Goal: Task Accomplishment & Management: Use online tool/utility

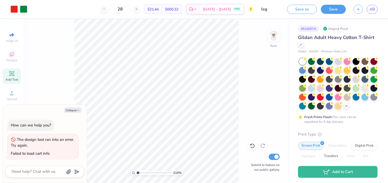
scroll to position [20, 0]
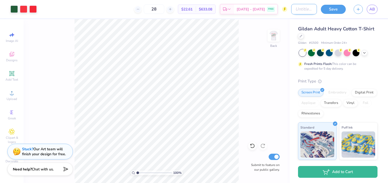
click at [295, 11] on input "Design Title" at bounding box center [304, 9] width 26 height 10
type input "merch"
click at [328, 6] on button "Save" at bounding box center [333, 8] width 25 height 9
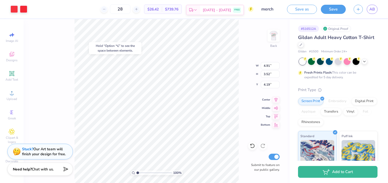
type input "4.19"
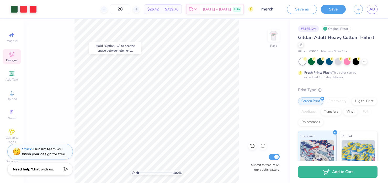
click at [13, 53] on icon at bounding box center [12, 54] width 6 height 6
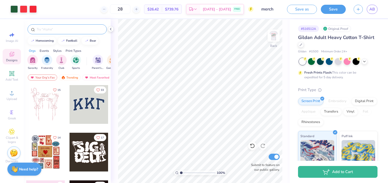
click at [49, 33] on div at bounding box center [67, 29] width 79 height 10
click at [48, 29] on input "text" at bounding box center [69, 29] width 67 height 5
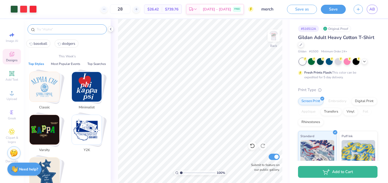
type input "b"
click at [38, 45] on span "baseball" at bounding box center [41, 43] width 14 height 5
type input "baseball"
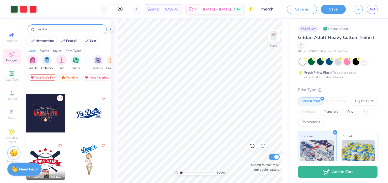
scroll to position [88, 0]
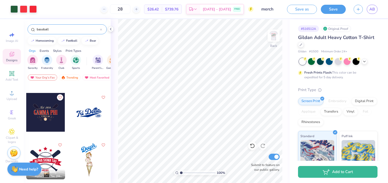
click at [82, 115] on div at bounding box center [88, 112] width 39 height 39
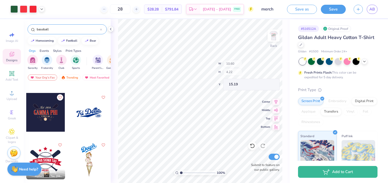
type input "15.20"
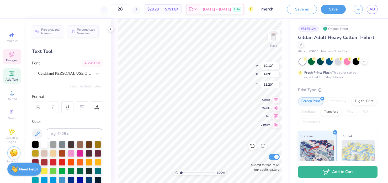
scroll to position [0, 0]
type textarea "Stealing Delta"
type input "8.97"
type input "2.97"
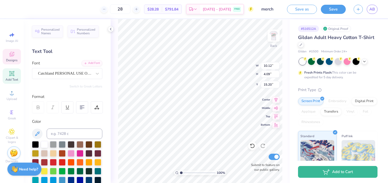
type input "16.39"
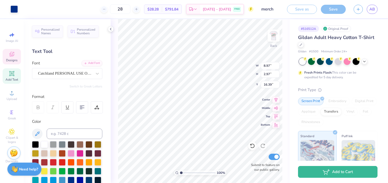
type input "15.02"
type input "5.06"
type input "14.08"
type textarea "Stealing Hearts Since"
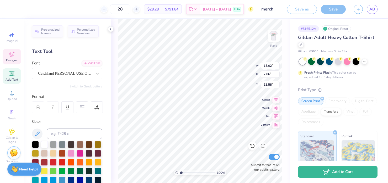
type input "9.72"
type input "8.97"
type input "2.97"
type input "16.39"
type input "14.93"
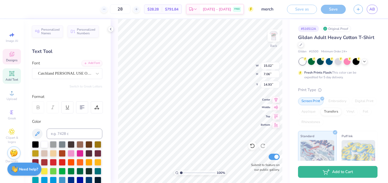
click at [277, 108] on icon at bounding box center [275, 107] width 7 height 6
type input "9.72"
click at [276, 97] on icon at bounding box center [275, 99] width 7 height 6
click at [276, 106] on icon at bounding box center [275, 107] width 7 height 6
click at [82, 110] on div at bounding box center [82, 107] width 12 height 12
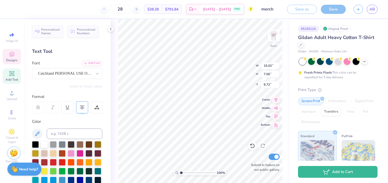
scroll to position [0, 0]
click at [82, 107] on icon at bounding box center [82, 107] width 5 height 5
click at [15, 9] on div at bounding box center [13, 8] width 7 height 7
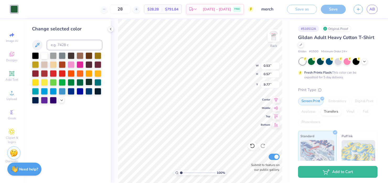
type input "15.02"
type input "7.06"
type input "9.72"
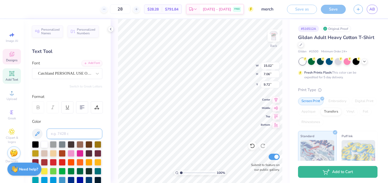
click at [60, 132] on input at bounding box center [75, 134] width 56 height 10
type input "7483c"
click at [74, 136] on input at bounding box center [75, 134] width 56 height 10
type input "7483c"
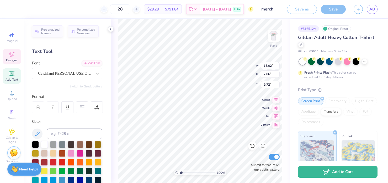
click at [111, 133] on div "100 % Back W 15.02 15.02 " H 7.06 7.06 " Y 9.72 9.72 " Center Middle Top Bottom…" at bounding box center [200, 101] width 179 height 164
type input "0.45"
type input "0.57"
type input "9.77"
type input "17.54"
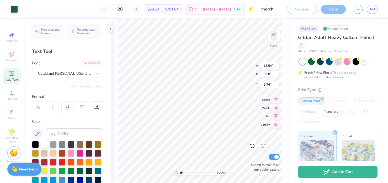
type input "24.60"
type input "15.02"
type input "7.06"
type input "17.54"
type input "11.67"
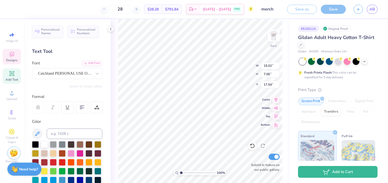
type input "5.49"
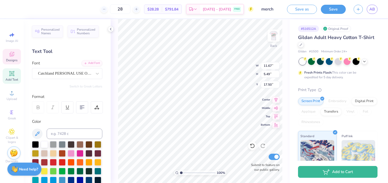
type input "16.68"
type input "14.46"
type input "11.67"
type input "5.49"
type input "7.76"
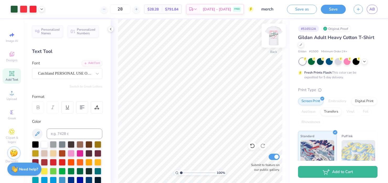
click at [272, 33] on img at bounding box center [273, 35] width 21 height 21
click at [272, 33] on img at bounding box center [273, 35] width 10 height 10
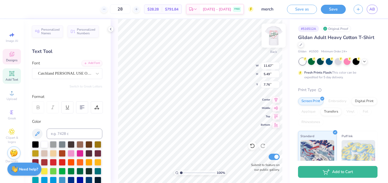
type textarea "Stealing Hearts Since"
type textarea "Stealing Hearts"
type input "10.08"
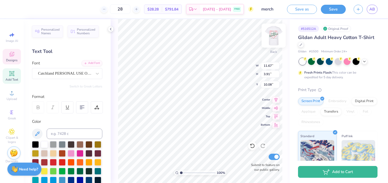
scroll to position [0, 0]
type textarea "Since Hearts"
type input "8.12"
type textarea "Since"
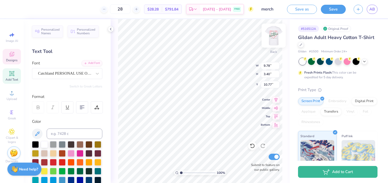
scroll to position [0, 0]
type input "12.03"
type input "13.78"
type textarea "1986"
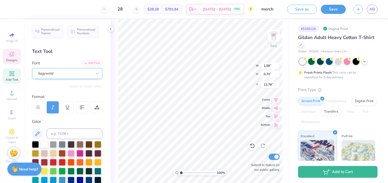
click at [66, 72] on div "Sagewold" at bounding box center [64, 73] width 55 height 8
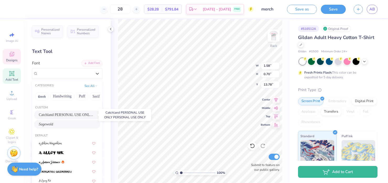
click at [60, 115] on span "Catchland PERSONAL USE ONLY PERSONAL USE ONLY" at bounding box center [67, 115] width 57 height 6
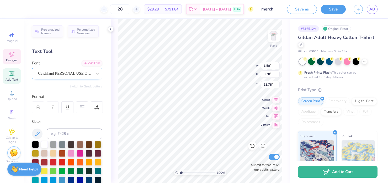
click at [56, 74] on div "Catchland PERSONAL USE ONLY PERSONAL USE ONLY" at bounding box center [64, 73] width 55 height 8
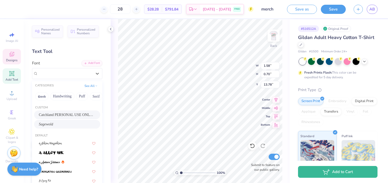
click at [50, 124] on div "Sagewold" at bounding box center [67, 125] width 57 height 6
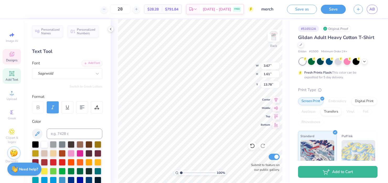
type input "3.67"
type input "1.61"
type input "11.22"
type input "3.48"
type input "2.18"
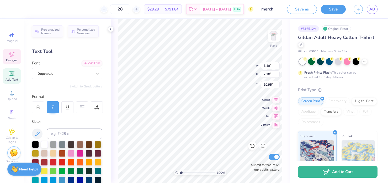
type input "10.73"
type input "3.30"
type input "2.06"
type input "10.81"
type input "3.00"
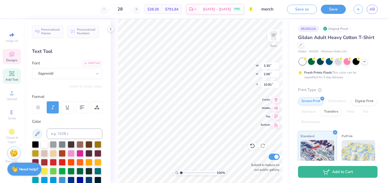
type input "1.88"
type input "11.03"
click at [63, 133] on input at bounding box center [75, 134] width 56 height 10
type input "7483"
type input "4.40"
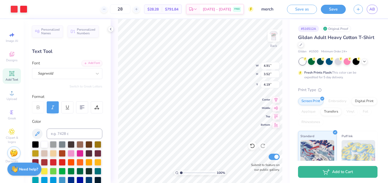
type input "4.11"
type input "4.84"
type input "13.78"
type input "4.27"
click at [271, 35] on img at bounding box center [273, 35] width 21 height 21
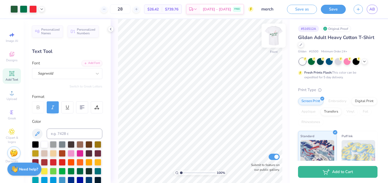
click at [272, 35] on img at bounding box center [273, 35] width 21 height 21
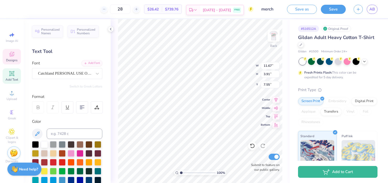
scroll to position [0, 1]
click at [13, 9] on div at bounding box center [13, 8] width 7 height 7
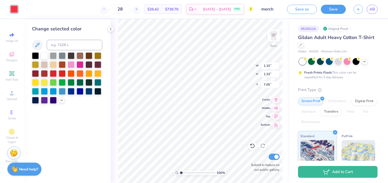
type input "11.67"
type input "3.91"
type input "7.55"
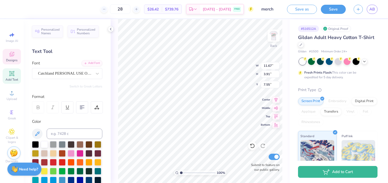
scroll to position [0, 0]
click at [58, 133] on input at bounding box center [75, 134] width 56 height 10
click at [50, 135] on input "032c" at bounding box center [75, 134] width 56 height 10
type input "Red032c"
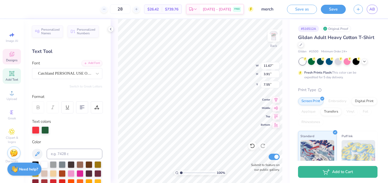
scroll to position [142, 0]
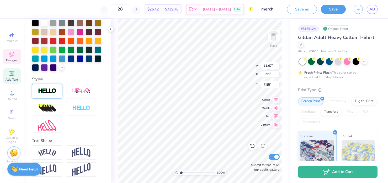
click at [42, 90] on img at bounding box center [47, 91] width 18 height 6
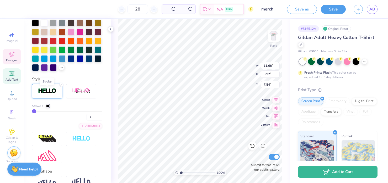
type input "11.68"
type input "3.92"
type input "7.54"
click at [48, 106] on div at bounding box center [47, 106] width 3 height 3
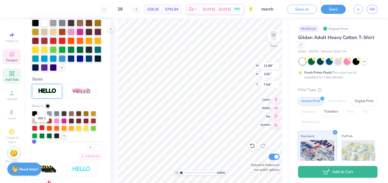
click at [41, 129] on div at bounding box center [41, 127] width 5 height 5
click at [48, 136] on div at bounding box center [49, 135] width 5 height 5
click at [41, 136] on div at bounding box center [41, 135] width 5 height 5
type input "2"
click at [100, 146] on input "2" at bounding box center [95, 147] width 16 height 7
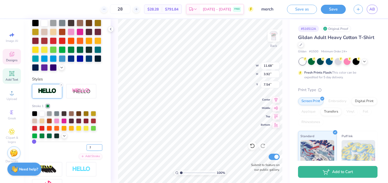
type input "2"
type input "11.69"
type input "3.93"
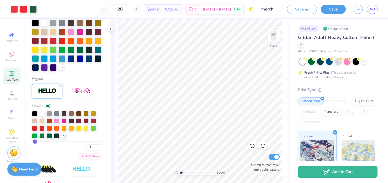
click at [62, 84] on icon at bounding box center [61, 84] width 3 height 3
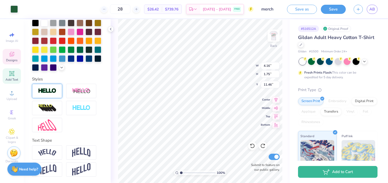
scroll to position [121, 0]
type input "11.50"
type input "3.00"
type input "1.88"
type input "10.50"
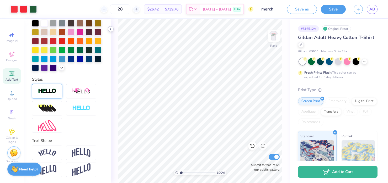
click at [110, 28] on icon at bounding box center [111, 29] width 4 height 4
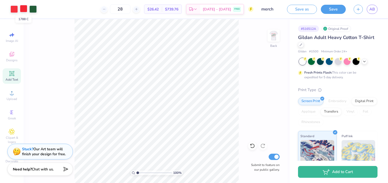
click at [22, 9] on div at bounding box center [23, 8] width 7 height 7
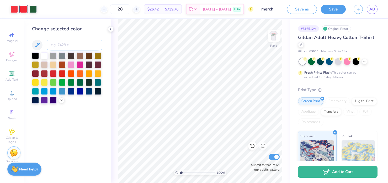
click at [52, 47] on input at bounding box center [75, 45] width 56 height 10
type input "Red 032"
click at [112, 28] on icon at bounding box center [111, 29] width 4 height 4
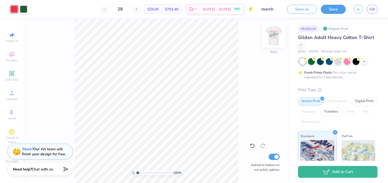
click at [272, 35] on img at bounding box center [273, 35] width 21 height 21
drag, startPoint x: 137, startPoint y: 172, endPoint x: 140, endPoint y: 173, distance: 3.6
type input "1.76"
click at [140, 173] on input "range" at bounding box center [153, 173] width 35 height 5
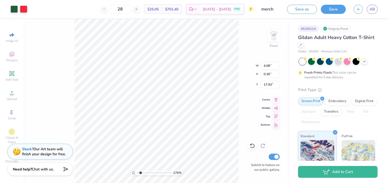
type input "4.67"
type input "0.41"
type input "17.88"
type input "6.79"
type input "5.27"
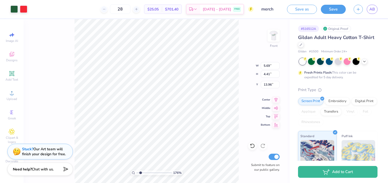
type input "13.11"
type input "5.69"
type input "4.41"
type input "13.96"
type input "5.89"
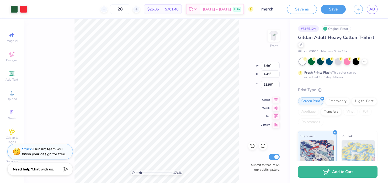
type input "4.57"
type input "5.69"
type input "4.41"
type input "2.74"
type input "3.54"
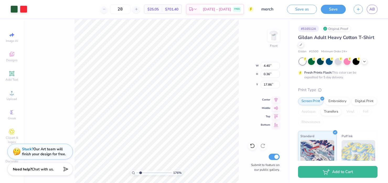
type input "17.86"
type input "5.35"
type input "0.44"
type input "17.79"
type input "14.00"
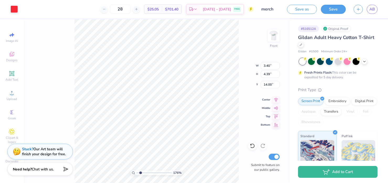
type input "3.40"
type input "4.39"
type input "14.01"
type input "3.45"
type input "4.45"
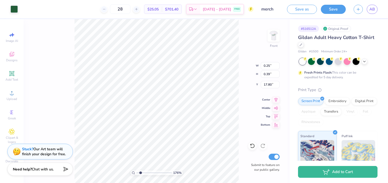
type input "17.95"
type input "0.36"
type input "17.80"
drag, startPoint x: 140, startPoint y: 173, endPoint x: 145, endPoint y: 172, distance: 5.5
type input "3.15"
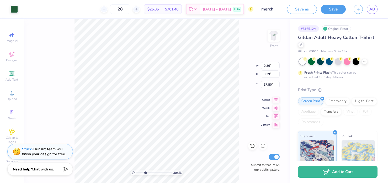
click at [145, 172] on input "range" at bounding box center [153, 173] width 35 height 5
type input "17.95"
type input "0.25"
type input "17.95"
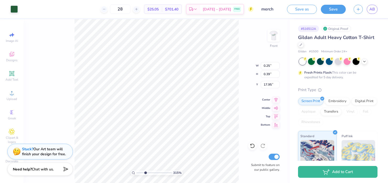
type input "0.29"
type input "17.80"
type input "17.92"
drag, startPoint x: 146, startPoint y: 173, endPoint x: 138, endPoint y: 173, distance: 8.1
type input "1"
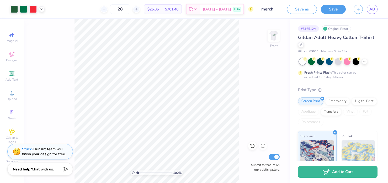
click at [138, 173] on input "range" at bounding box center [153, 173] width 35 height 5
click at [273, 39] on img at bounding box center [273, 35] width 21 height 21
click at [275, 39] on img at bounding box center [273, 35] width 21 height 21
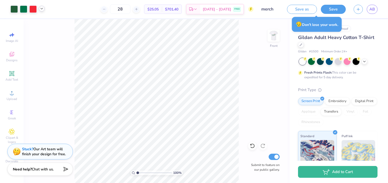
click at [42, 8] on icon at bounding box center [42, 9] width 4 height 4
click at [42, 24] on div at bounding box center [41, 21] width 7 height 7
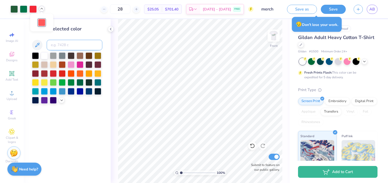
click at [55, 46] on input at bounding box center [75, 45] width 56 height 10
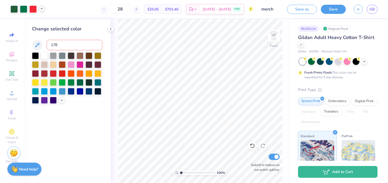
type input "1788"
click at [110, 27] on div at bounding box center [111, 29] width 6 height 6
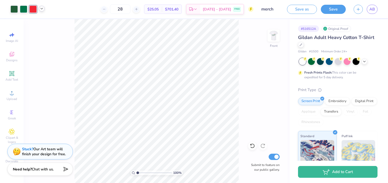
click at [40, 9] on icon at bounding box center [42, 9] width 4 height 4
click at [42, 22] on div at bounding box center [41, 21] width 7 height 7
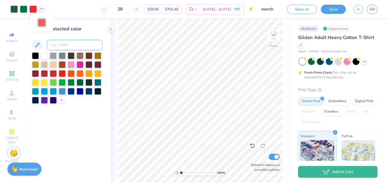
click at [60, 42] on input at bounding box center [75, 45] width 56 height 10
type input "1788"
click at [43, 9] on icon at bounding box center [42, 9] width 4 height 4
click at [41, 9] on icon at bounding box center [42, 9] width 4 height 4
click at [111, 27] on icon at bounding box center [111, 29] width 4 height 4
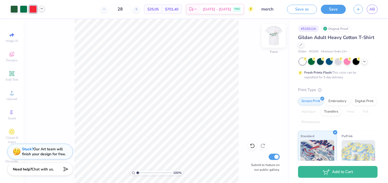
click at [275, 32] on img at bounding box center [273, 35] width 21 height 21
click at [14, 8] on div at bounding box center [13, 8] width 7 height 7
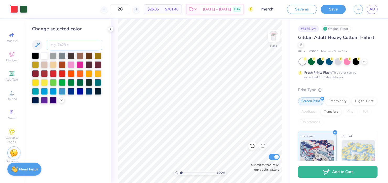
click at [63, 46] on input at bounding box center [75, 45] width 56 height 10
type input "1788"
click at [276, 36] on img at bounding box center [273, 35] width 21 height 21
click at [271, 37] on img at bounding box center [273, 35] width 21 height 21
click at [112, 26] on div "100 % Back Submit to feature on our public gallery." at bounding box center [200, 101] width 179 height 164
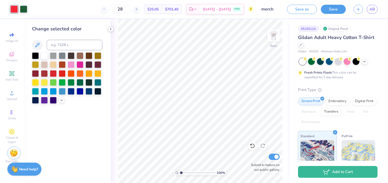
click at [112, 27] on icon at bounding box center [111, 29] width 4 height 4
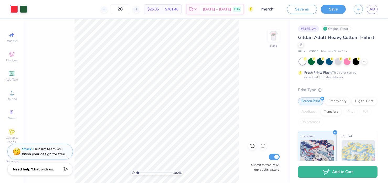
click at [72, 117] on div "100 % Back Submit to feature on our public gallery." at bounding box center [157, 101] width 266 height 164
click at [273, 38] on img at bounding box center [273, 35] width 10 height 10
click at [273, 35] on img at bounding box center [273, 35] width 21 height 21
click at [274, 35] on img at bounding box center [273, 35] width 21 height 21
click at [272, 34] on img at bounding box center [273, 35] width 21 height 21
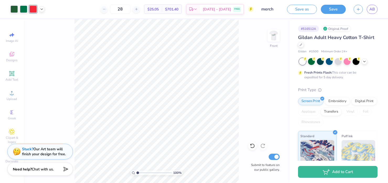
click at [272, 34] on img at bounding box center [273, 35] width 10 height 10
type input "9.69"
type input "4.73"
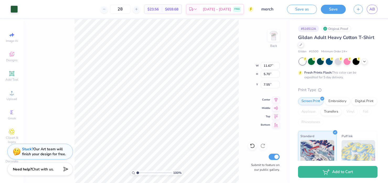
type input "7.52"
type input "9.86"
type input "3.55"
type input "6.08"
click at [13, 59] on span "Designs" at bounding box center [12, 60] width 12 height 4
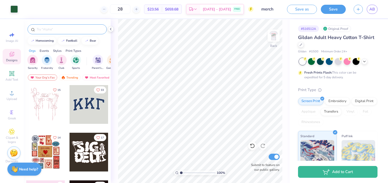
click at [47, 29] on input "text" at bounding box center [69, 29] width 67 height 5
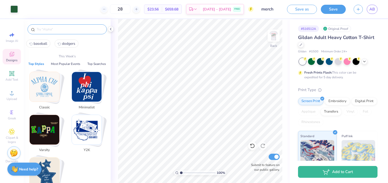
click at [37, 44] on span "baseball" at bounding box center [41, 43] width 14 height 5
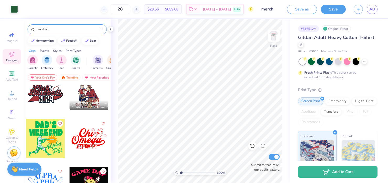
scroll to position [1266, 0]
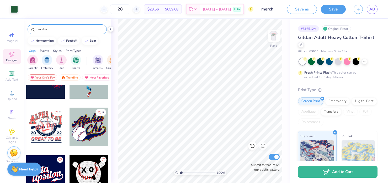
drag, startPoint x: 51, startPoint y: 31, endPoint x: 31, endPoint y: 31, distance: 19.9
click at [31, 31] on div "baseball" at bounding box center [67, 29] width 79 height 10
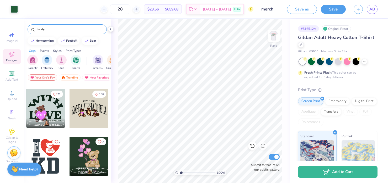
scroll to position [0, 0]
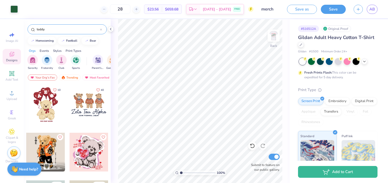
type input "teddy"
click at [42, 109] on div at bounding box center [45, 104] width 39 height 39
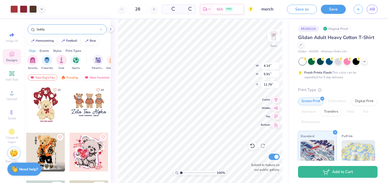
type input "11.79"
type input "7.23"
type input "10.33"
type input "11.10"
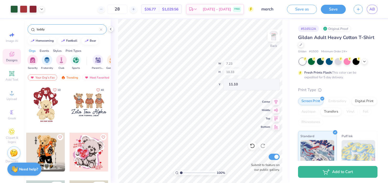
type input "1.11"
type input "1.09"
type input "13.18"
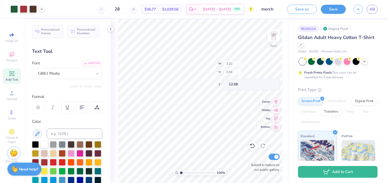
type input "12.68"
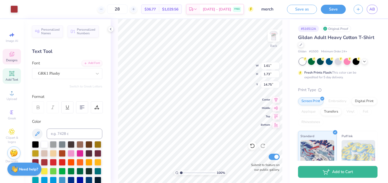
type input "9.63"
drag, startPoint x: 181, startPoint y: 173, endPoint x: 185, endPoint y: 173, distance: 3.7
type input "2.01"
click at [185, 173] on input "range" at bounding box center [197, 173] width 35 height 5
type input "21.08"
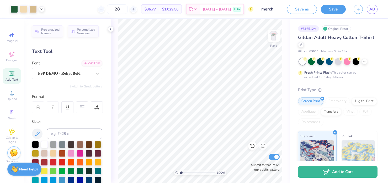
drag, startPoint x: 184, startPoint y: 173, endPoint x: 177, endPoint y: 173, distance: 7.1
type input "1"
click at [180, 173] on input "range" at bounding box center [197, 173] width 35 height 5
click at [12, 60] on span "Designs" at bounding box center [12, 60] width 12 height 4
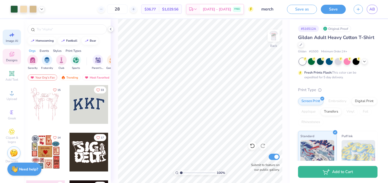
click at [13, 37] on icon at bounding box center [12, 35] width 6 height 6
select select "4"
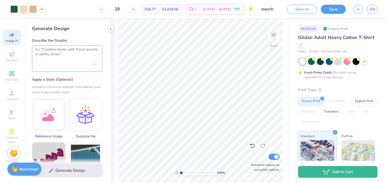
click at [53, 56] on textarea at bounding box center [66, 53] width 63 height 13
click at [50, 122] on div at bounding box center [49, 114] width 34 height 34
click at [81, 182] on div "Generate Design" at bounding box center [67, 170] width 87 height 25
click at [46, 119] on div at bounding box center [49, 114] width 34 height 34
click at [53, 115] on div at bounding box center [49, 114] width 34 height 34
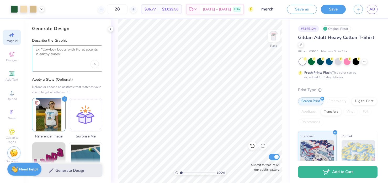
click at [69, 55] on textarea at bounding box center [66, 53] width 63 height 13
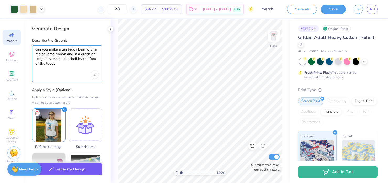
type textarea "can you make a tan teddy bear with a red collared ribbon and in a green or red …"
click at [53, 172] on button "Generate Design" at bounding box center [67, 169] width 70 height 13
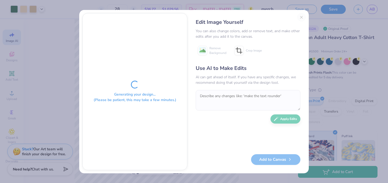
scroll to position [0, 12]
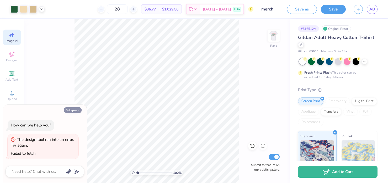
click at [72, 110] on button "Collapse" at bounding box center [73, 111] width 18 height 6
type textarea "x"
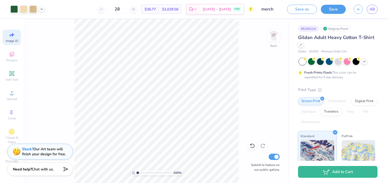
click at [12, 37] on icon at bounding box center [12, 35] width 6 height 6
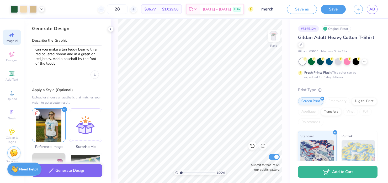
scroll to position [0, 0]
click at [63, 64] on textarea "can you make a tan teddy bear with a red collared ribbon and in a green or red …" at bounding box center [66, 59] width 63 height 24
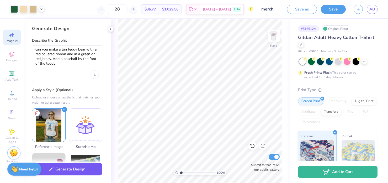
click at [64, 171] on button "Generate Design" at bounding box center [67, 169] width 70 height 13
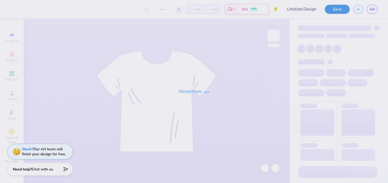
type input "lsg"
type input "28"
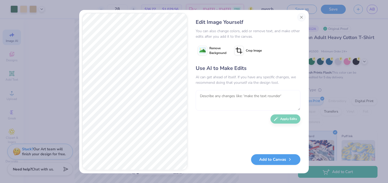
click at [222, 106] on textarea at bounding box center [248, 100] width 105 height 20
click at [214, 95] on textarea "can we make this a white baseball jersey and a white/red trimming hat" at bounding box center [248, 100] width 105 height 20
click at [223, 96] on textarea "can we add this a white baseball jersey and a white/red trimming hat" at bounding box center [248, 100] width 105 height 20
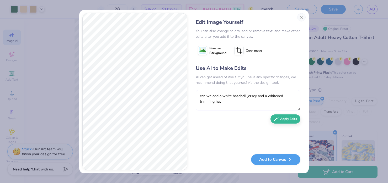
click at [259, 96] on textarea "can we add a white baseball jersey and a white/red trimming hat" at bounding box center [248, 100] width 105 height 20
click at [242, 104] on textarea "can we add a white baseball jersey instead and a white/red trimming hat" at bounding box center [248, 100] width 105 height 20
type textarea "can we add a white baseball jersey instead and a white/red trimming hat"
click at [283, 118] on button "Apply Edits" at bounding box center [285, 117] width 30 height 9
click at [209, 98] on textarea "can we add a white baseball jersey instead and a white/red trimming hat" at bounding box center [248, 100] width 105 height 20
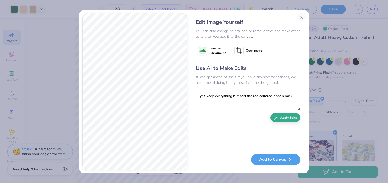
type textarea "yes keep everything but add the red collared ribbon back"
click at [287, 119] on button "Apply Edits" at bounding box center [285, 117] width 30 height 9
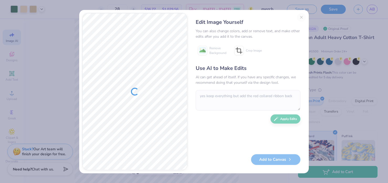
click at [326, 111] on div "Edit Image Yourself You can also change colors, add or remove text, and make ot…" at bounding box center [194, 91] width 388 height 183
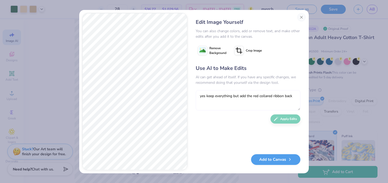
click at [233, 96] on textarea "yes keep everything but add the red collared ribbon back" at bounding box center [248, 100] width 105 height 20
type textarea "P"
click at [208, 104] on textarea at bounding box center [248, 100] width 105 height 20
click at [212, 96] on textarea "perfect can we try to make it less" at bounding box center [248, 100] width 105 height 20
click at [286, 95] on textarea "perfect keep everything but can we try to make it less" at bounding box center [248, 100] width 105 height 20
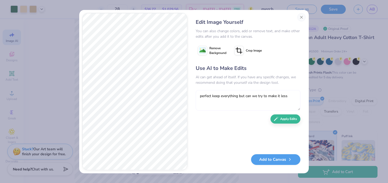
click at [290, 96] on textarea "perfect keep everything but can we try to make it less" at bounding box center [248, 100] width 105 height 20
type textarea "perfect keep everything but can we try to make it less cartoon"
click at [289, 117] on button "Apply Edits" at bounding box center [285, 117] width 30 height 9
click at [232, 100] on textarea "perfect keep everything but can we try to make it less cartoon" at bounding box center [248, 100] width 105 height 20
click at [219, 98] on textarea "Perfect can we make" at bounding box center [248, 100] width 105 height 20
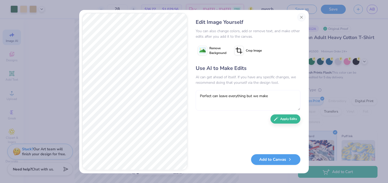
click at [270, 98] on textarea "Perfect can leave everything but we make" at bounding box center [248, 100] width 105 height 20
type textarea "Perfect can leave everything but we make it less realistic"
click at [286, 114] on button "Apply Edits" at bounding box center [285, 117] width 30 height 9
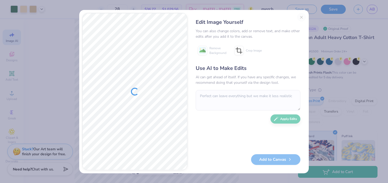
click at [354, 85] on div "Edit Image Yourself You can also change colors, add or remove text, and make ot…" at bounding box center [194, 91] width 388 height 183
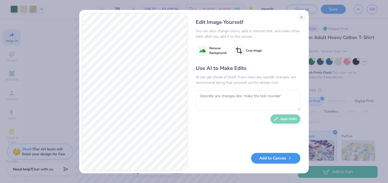
click at [273, 160] on button "Add to Canvas" at bounding box center [275, 158] width 49 height 11
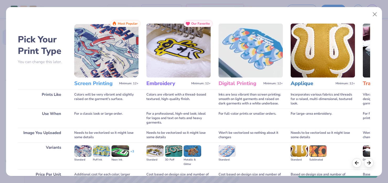
scroll to position [52, 0]
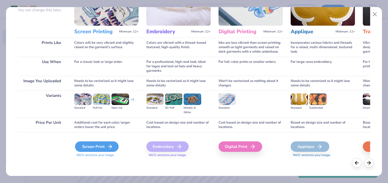
click at [94, 146] on div "Screen Print" at bounding box center [97, 147] width 44 height 10
click at [95, 147] on div "Screen Print" at bounding box center [97, 147] width 44 height 10
click at [109, 146] on icon at bounding box center [110, 147] width 6 height 6
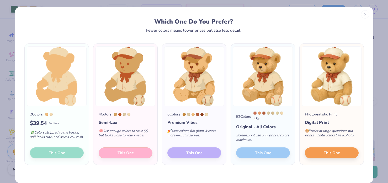
click at [187, 156] on div "6 Colors Premium Vibes 💅 Max colors, full glam. It costs more — but it serves. …" at bounding box center [194, 135] width 64 height 58
click at [187, 129] on div "💅 Max colors, full glam. It costs more — but it serves." at bounding box center [194, 134] width 54 height 17
click at [192, 99] on img at bounding box center [194, 76] width 60 height 60
click at [185, 153] on div "6 Colors Premium Vibes 💅 Max colors, full glam. It costs more — but it serves. …" at bounding box center [194, 135] width 64 height 58
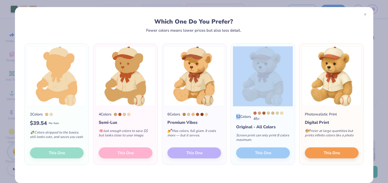
click at [185, 153] on div "6 Colors Premium Vibes 💅 Max colors, full glam. It costs more — but it serves. …" at bounding box center [194, 135] width 64 height 58
click at [182, 152] on div "6 Colors Premium Vibes 💅 Max colors, full glam. It costs more — but it serves. …" at bounding box center [194, 135] width 64 height 58
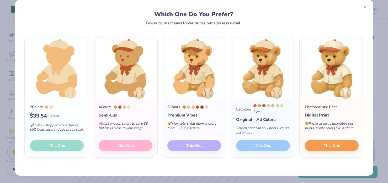
click at [191, 179] on div "Which One Do You Prefer? Fewer colors means lower prices but also less detail. …" at bounding box center [194, 91] width 388 height 183
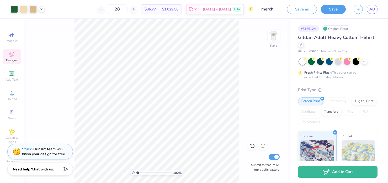
click at [15, 54] on div "Designs" at bounding box center [12, 56] width 18 height 15
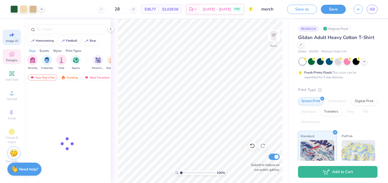
click at [9, 31] on div "Image AI" at bounding box center [12, 37] width 18 height 15
select select "4"
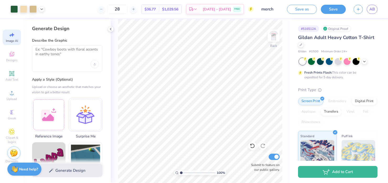
click at [57, 61] on div at bounding box center [67, 58] width 70 height 26
click at [45, 103] on div at bounding box center [49, 114] width 34 height 34
click at [52, 58] on textarea at bounding box center [66, 53] width 63 height 13
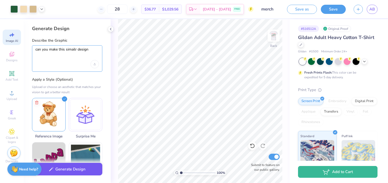
type textarea "can you make this simailr design"
click at [69, 168] on button "Generate Design" at bounding box center [67, 169] width 70 height 13
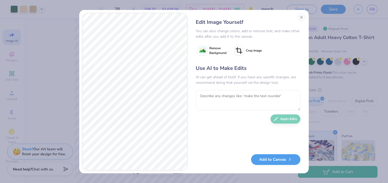
click at [204, 51] on image at bounding box center [202, 51] width 6 height 6
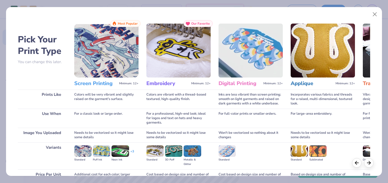
scroll to position [52, 0]
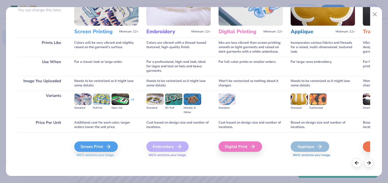
click at [91, 141] on div "Screen Print We'll vectorize your image." at bounding box center [106, 146] width 64 height 28
click at [91, 146] on div "Screen Print" at bounding box center [97, 147] width 44 height 10
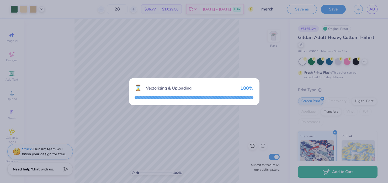
click at [325, 39] on div "⌛ Vectorizing & Uploading 100 %" at bounding box center [194, 91] width 388 height 183
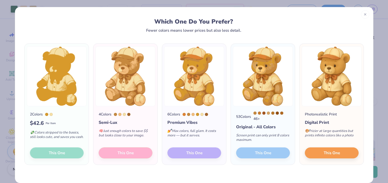
click at [189, 154] on div "6 Colors Premium Vibes 💅 Max colors, full glam. It costs more — but it serves. …" at bounding box center [194, 135] width 64 height 58
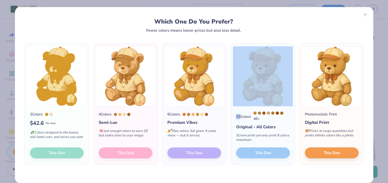
click at [189, 154] on div "6 Colors Premium Vibes 💅 Max colors, full glam. It costs more — but it serves. …" at bounding box center [194, 135] width 64 height 58
click at [325, 154] on span "This One" at bounding box center [331, 152] width 16 height 6
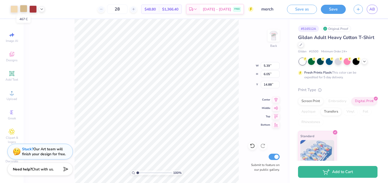
click at [24, 8] on div at bounding box center [23, 8] width 7 height 7
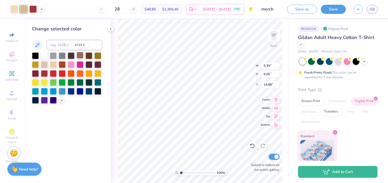
click at [81, 56] on div at bounding box center [80, 55] width 7 height 7
click at [13, 9] on div at bounding box center [13, 8] width 7 height 7
click at [53, 65] on div at bounding box center [53, 64] width 7 height 7
click at [43, 9] on icon at bounding box center [42, 9] width 4 height 4
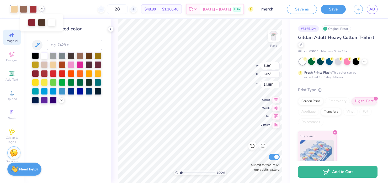
click at [12, 41] on span "Image AI" at bounding box center [12, 41] width 12 height 4
select select "4"
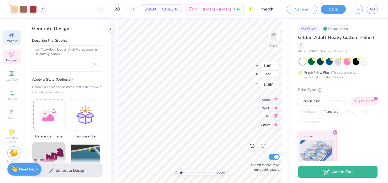
click at [12, 58] on div "Designs" at bounding box center [12, 56] width 18 height 15
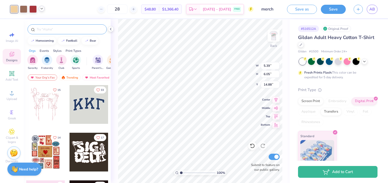
click at [49, 30] on input "text" at bounding box center [69, 29] width 67 height 5
type input "baaseball teddy"
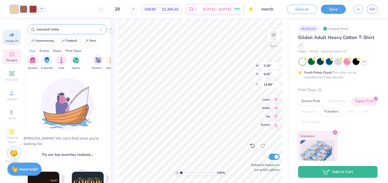
drag, startPoint x: 65, startPoint y: 31, endPoint x: 9, endPoint y: 31, distance: 56.1
click at [9, 31] on div "Art colors 28 $48.80 Per Item $1,366.40 Total Est. Delivery Sep 19 - 22 FREE De…" at bounding box center [194, 91] width 388 height 183
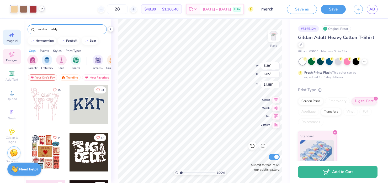
type input "baseball teddy"
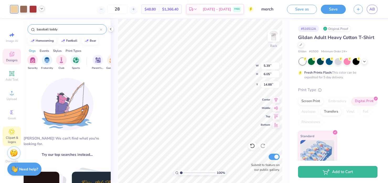
click at [10, 131] on icon at bounding box center [12, 132] width 6 height 6
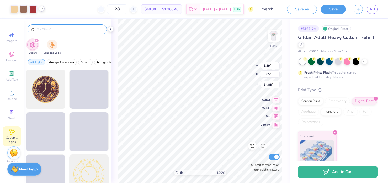
click at [46, 31] on input "text" at bounding box center [69, 29] width 67 height 5
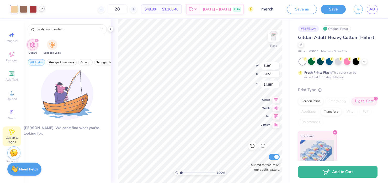
type input "teddybear baseball"
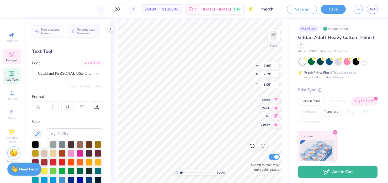
scroll to position [0, 1]
click at [53, 163] on div at bounding box center [53, 162] width 7 height 7
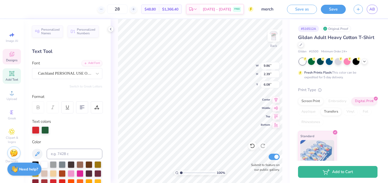
type input "2.63"
type input "1.17"
type input "8.31"
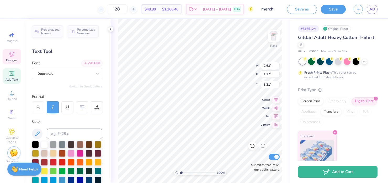
type input "3.54"
type input "1.37"
type input "8.25"
click at [62, 162] on div at bounding box center [62, 162] width 7 height 7
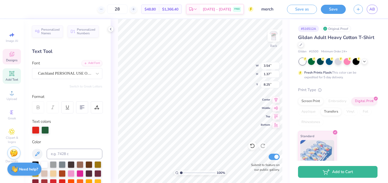
type input "2.63"
type input "1.17"
type input "8.31"
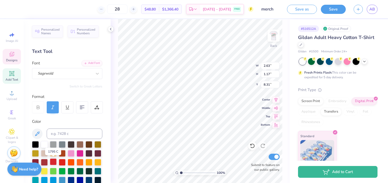
click at [54, 163] on div at bounding box center [53, 162] width 7 height 7
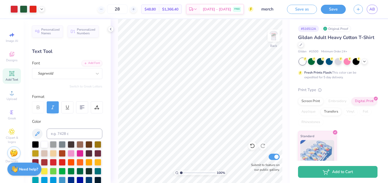
click at [42, 12] on div at bounding box center [27, 9] width 34 height 7
click at [42, 8] on polyline at bounding box center [42, 8] width 2 height 1
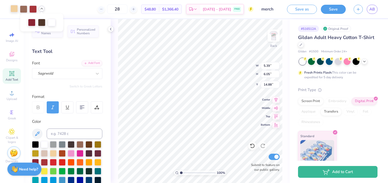
click at [16, 10] on div at bounding box center [13, 8] width 7 height 7
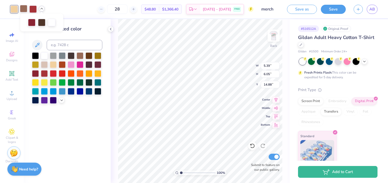
click at [26, 9] on div at bounding box center [23, 8] width 7 height 7
click at [40, 23] on div at bounding box center [41, 21] width 7 height 7
click at [37, 54] on div at bounding box center [35, 55] width 7 height 7
click at [46, 73] on div at bounding box center [44, 73] width 7 height 7
click at [56, 72] on div at bounding box center [53, 73] width 7 height 7
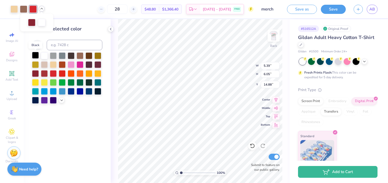
click at [36, 56] on div at bounding box center [35, 55] width 7 height 7
click at [50, 72] on div at bounding box center [53, 73] width 7 height 7
click at [46, 73] on div at bounding box center [44, 73] width 7 height 7
click at [111, 28] on polyline at bounding box center [110, 29] width 1 height 2
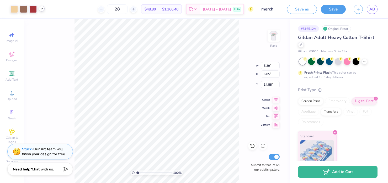
type input "11.19"
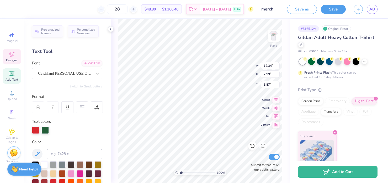
type input "5.95"
type input "8.61"
type input "1.88"
type input "8.37"
click at [41, 9] on icon at bounding box center [42, 9] width 4 height 4
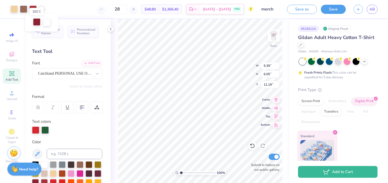
click at [36, 20] on div at bounding box center [36, 21] width 7 height 7
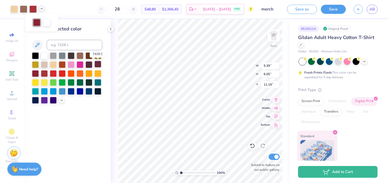
click at [95, 63] on div at bounding box center [97, 64] width 7 height 7
click at [96, 63] on div at bounding box center [97, 64] width 7 height 7
click at [89, 66] on div at bounding box center [88, 64] width 7 height 7
click at [88, 65] on div at bounding box center [88, 64] width 7 height 7
click at [77, 73] on div at bounding box center [80, 73] width 7 height 7
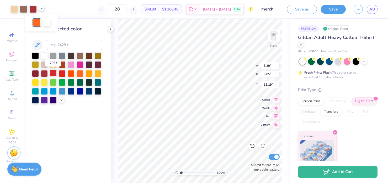
click at [53, 72] on div at bounding box center [53, 73] width 7 height 7
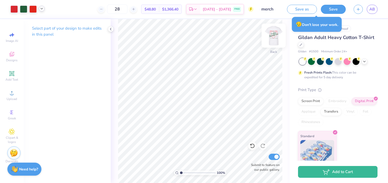
click at [272, 32] on img at bounding box center [273, 35] width 21 height 21
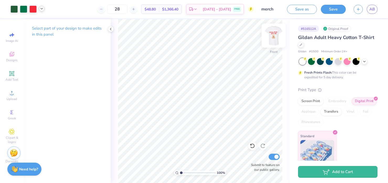
click at [270, 33] on img at bounding box center [273, 35] width 21 height 21
click at [12, 38] on icon at bounding box center [12, 35] width 6 height 6
select select "4"
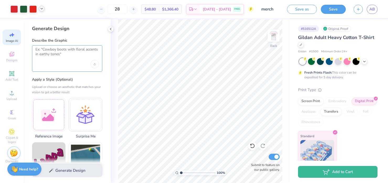
click at [61, 55] on textarea at bounding box center [66, 53] width 63 height 13
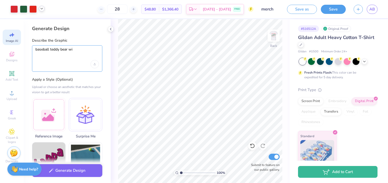
type textarea "baseball teddy bear wit"
select select "4"
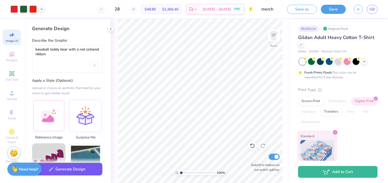
type textarea "baseball teddy bear with a red collared ribbon"
click at [66, 170] on button "Generate Design" at bounding box center [67, 169] width 70 height 13
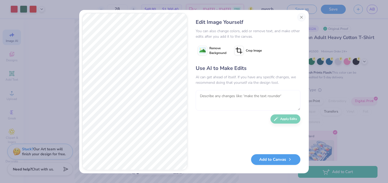
click at [212, 98] on textarea at bounding box center [248, 100] width 105 height 20
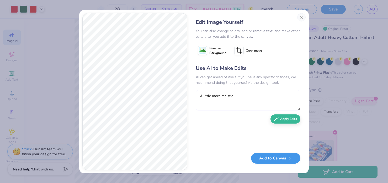
type textarea "A little more realstic"
click at [270, 162] on button "Add to Canvas" at bounding box center [275, 158] width 49 height 11
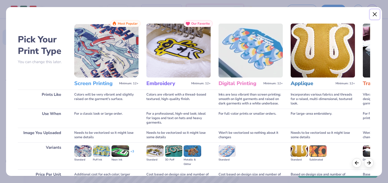
click at [377, 17] on button "Close" at bounding box center [375, 14] width 10 height 10
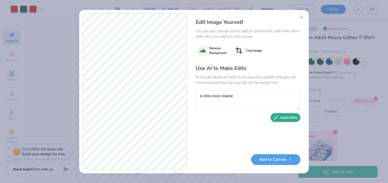
click at [285, 122] on button "Apply Edits" at bounding box center [285, 117] width 30 height 9
click at [230, 97] on textarea "A little more realstic" at bounding box center [248, 100] width 105 height 20
click at [213, 96] on textarea "less realstic" at bounding box center [248, 100] width 105 height 20
type textarea "less realistic"
click at [281, 116] on button "Apply Edits" at bounding box center [285, 117] width 30 height 9
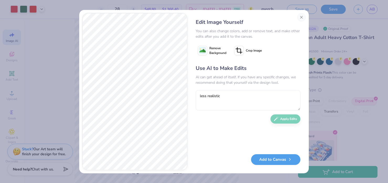
click at [332, 86] on div "Edit Image Yourself You can also change colors, add or remove text, and make ot…" at bounding box center [194, 91] width 388 height 183
click at [301, 18] on button "Close" at bounding box center [301, 17] width 8 height 8
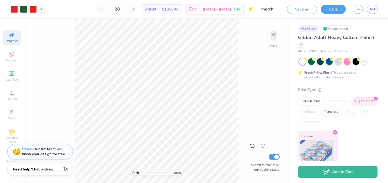
click at [11, 38] on div "Image AI" at bounding box center [12, 37] width 18 height 15
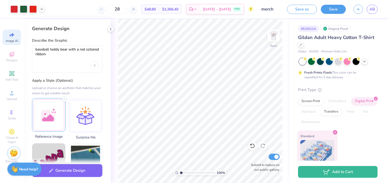
click at [48, 119] on div at bounding box center [49, 115] width 34 height 34
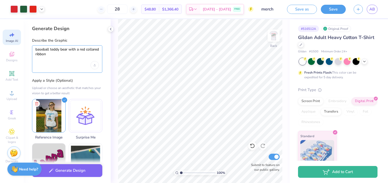
click at [74, 59] on textarea "baseball teddy bear with a red collared ribbon" at bounding box center [66, 54] width 63 height 14
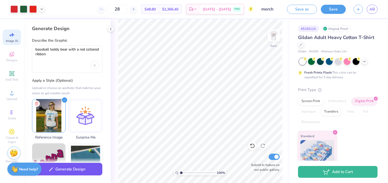
click at [71, 173] on button "Generate Design" at bounding box center [67, 169] width 70 height 13
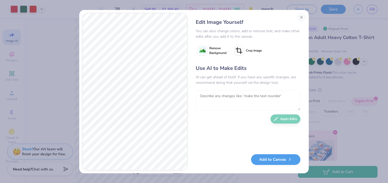
click at [237, 97] on textarea at bounding box center [248, 100] width 105 height 20
type textarea "add basball gear"
click at [276, 115] on icon "button" at bounding box center [276, 117] width 5 height 5
click at [242, 98] on textarea at bounding box center [248, 100] width 105 height 20
type textarea "take off the cleats"
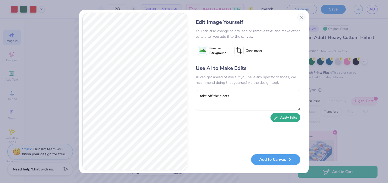
click at [281, 115] on button "Apply Edits" at bounding box center [285, 117] width 30 height 9
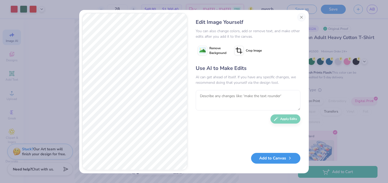
click at [255, 161] on button "Add to Canvas" at bounding box center [275, 158] width 49 height 11
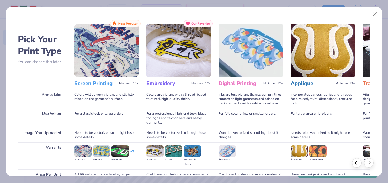
scroll to position [52, 0]
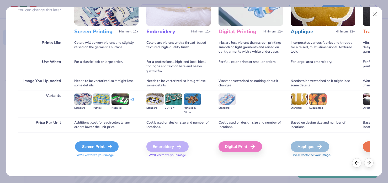
click at [94, 148] on div "Screen Print" at bounding box center [97, 147] width 44 height 10
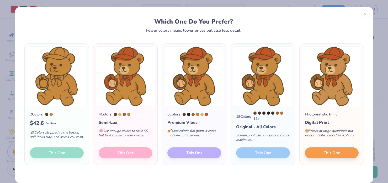
click at [199, 154] on div "6 Colors Premium Vibes 💅 Max colors, full glam. It costs more — but it serves. …" at bounding box center [194, 135] width 64 height 58
click at [185, 156] on div "6 Colors Premium Vibes 💅 Max colors, full glam. It costs more — but it serves. …" at bounding box center [194, 135] width 64 height 58
click at [340, 150] on button "This One" at bounding box center [332, 152] width 54 height 11
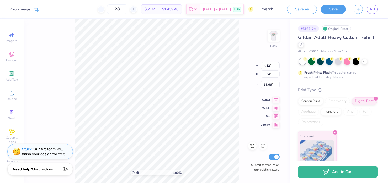
type input "11.85"
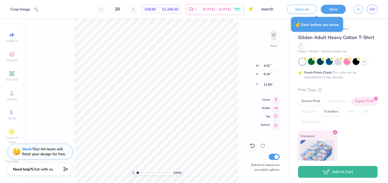
type input "4.91"
type input "6.88"
type input "11.30"
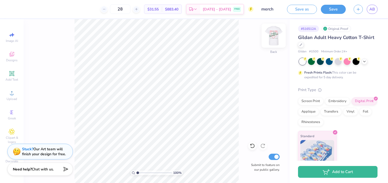
click at [273, 32] on img at bounding box center [273, 35] width 21 height 21
click at [250, 70] on div "100 % Front Submit to feature on our public gallery." at bounding box center [157, 101] width 266 height 164
click at [271, 39] on img at bounding box center [273, 35] width 21 height 21
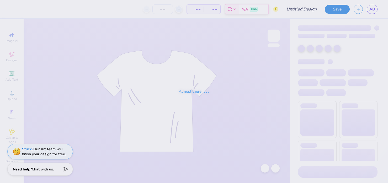
type input "merch"
type input "28"
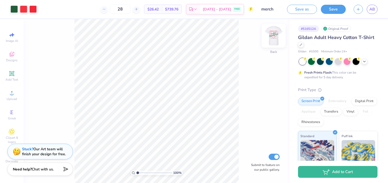
click at [274, 34] on img at bounding box center [273, 35] width 21 height 21
click at [275, 36] on img at bounding box center [273, 35] width 21 height 21
click at [272, 35] on img at bounding box center [273, 35] width 21 height 21
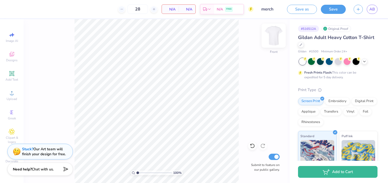
click at [273, 32] on img at bounding box center [273, 35] width 21 height 21
click at [10, 97] on span "Upload" at bounding box center [12, 99] width 10 height 4
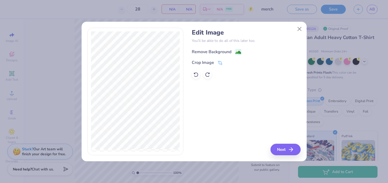
click at [203, 51] on div "Remove Background" at bounding box center [212, 52] width 40 height 6
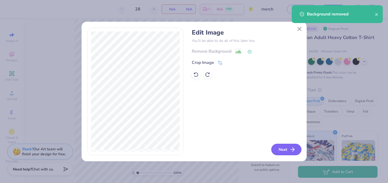
click at [277, 147] on button "Next" at bounding box center [286, 150] width 30 height 12
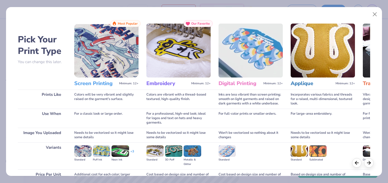
scroll to position [52, 0]
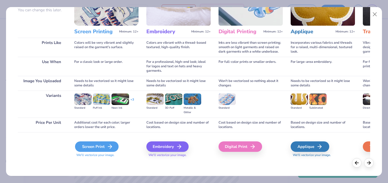
click at [96, 146] on div "Screen Print" at bounding box center [97, 147] width 44 height 10
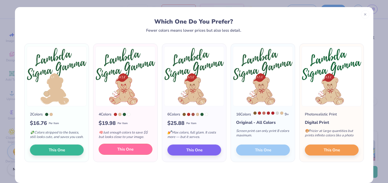
click at [125, 153] on span "This One" at bounding box center [125, 150] width 16 height 6
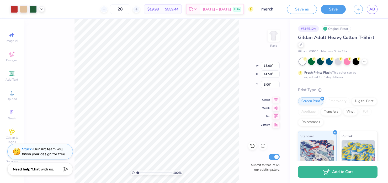
type input "10.72"
type input "10.37"
type input "4.92"
click at [275, 35] on img at bounding box center [273, 35] width 21 height 21
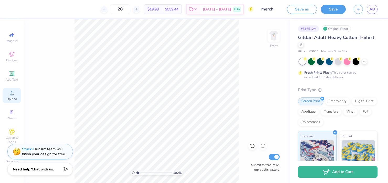
click at [8, 97] on span "Upload" at bounding box center [12, 99] width 10 height 4
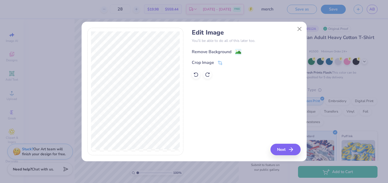
click at [205, 53] on div "Remove Background" at bounding box center [212, 52] width 40 height 6
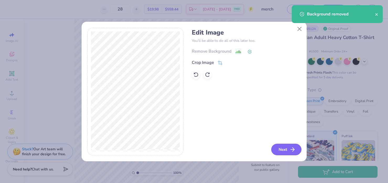
click at [282, 148] on button "Next" at bounding box center [286, 150] width 30 height 12
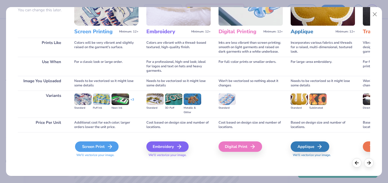
click at [94, 148] on div "Screen Print" at bounding box center [97, 147] width 44 height 10
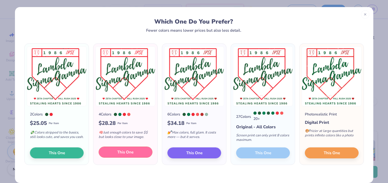
click at [109, 153] on button "This One" at bounding box center [126, 152] width 54 height 11
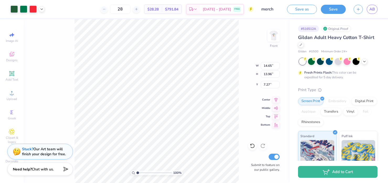
type input "13.40"
type input "12.77"
type input "7.30"
click at [276, 31] on img at bounding box center [273, 35] width 21 height 21
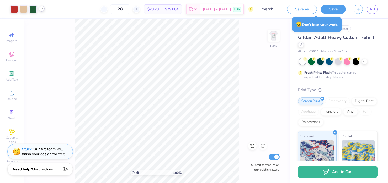
click at [43, 10] on icon at bounding box center [42, 9] width 4 height 4
click at [280, 36] on img at bounding box center [273, 35] width 21 height 21
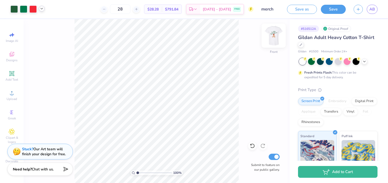
click at [273, 37] on img at bounding box center [273, 35] width 21 height 21
click at [240, 92] on div "100 % Back Submit to feature on our public gallery." at bounding box center [157, 101] width 266 height 164
click at [275, 35] on img at bounding box center [273, 35] width 21 height 21
click at [275, 35] on img at bounding box center [273, 35] width 10 height 10
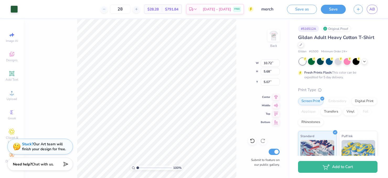
type input "11.26"
type input "5.97"
type input "4.79"
type input "10.72"
type input "5.68"
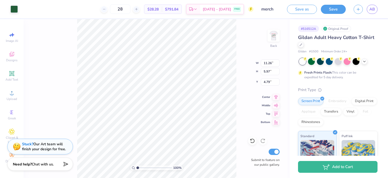
type input "5.07"
type input "11.86"
type input "6.72"
type input "4.43"
type input "10.72"
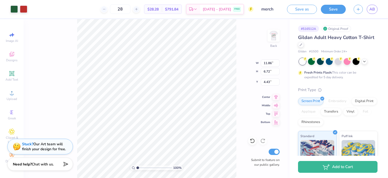
type input "6.07"
type input "5.07"
type input "11.88"
type input "6.73"
type input "4.61"
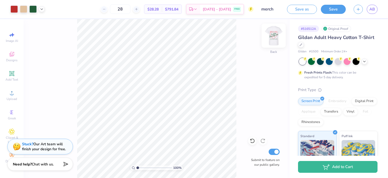
click at [270, 35] on img at bounding box center [273, 35] width 21 height 21
click at [273, 37] on img at bounding box center [273, 35] width 21 height 21
click at [275, 40] on img at bounding box center [273, 35] width 21 height 21
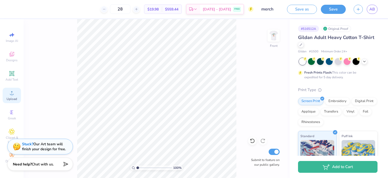
click at [9, 90] on icon at bounding box center [12, 93] width 6 height 6
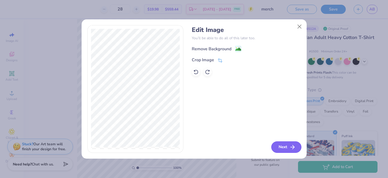
click at [284, 144] on button "Next" at bounding box center [286, 148] width 30 height 12
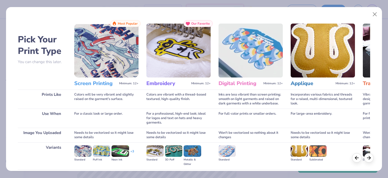
scroll to position [57, 0]
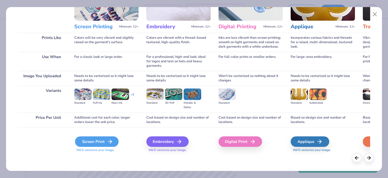
click at [89, 142] on div "Screen Print" at bounding box center [97, 142] width 44 height 10
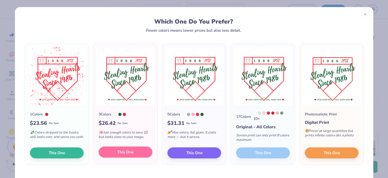
click at [119, 155] on span "This One" at bounding box center [125, 152] width 16 height 6
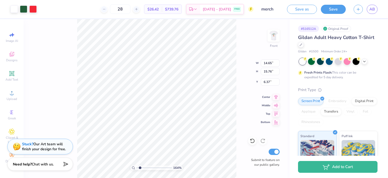
type input "1.64"
click at [140, 168] on input "range" at bounding box center [153, 168] width 35 height 5
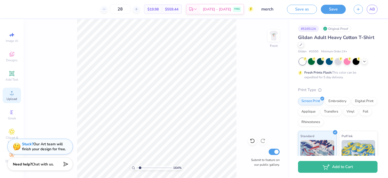
click at [12, 93] on icon at bounding box center [12, 93] width 6 height 6
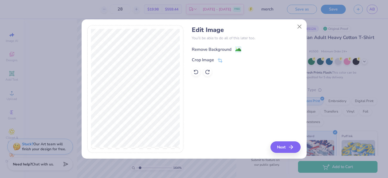
click at [211, 49] on div "Remove Background" at bounding box center [212, 49] width 40 height 6
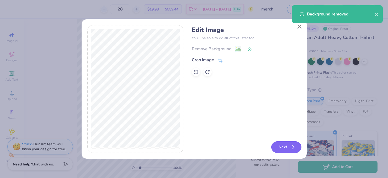
click at [289, 147] on button "Next" at bounding box center [286, 148] width 30 height 12
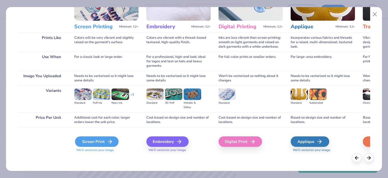
click at [99, 144] on div "Screen Print" at bounding box center [97, 142] width 44 height 10
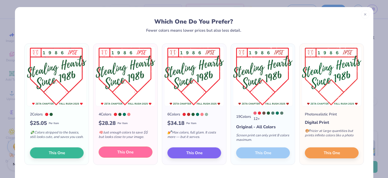
click at [113, 152] on button "This One" at bounding box center [126, 152] width 54 height 11
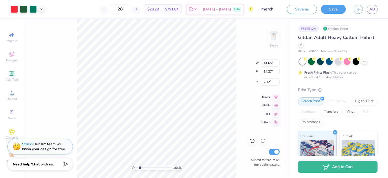
type input "13.90"
type input "13.54"
type input "7.85"
drag, startPoint x: 140, startPoint y: 167, endPoint x: 137, endPoint y: 167, distance: 3.4
type input "1"
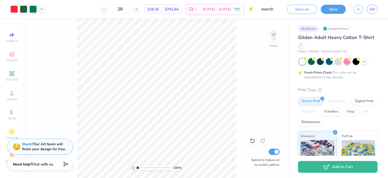
click at [137, 167] on input "range" at bounding box center [153, 168] width 35 height 5
type input "12.72"
type input "12.39"
type input "7.54"
click at [273, 37] on img at bounding box center [273, 35] width 21 height 21
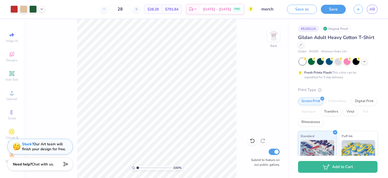
click at [273, 37] on img at bounding box center [273, 35] width 10 height 10
click at [273, 37] on img at bounding box center [273, 35] width 21 height 21
click at [273, 37] on img at bounding box center [273, 35] width 10 height 10
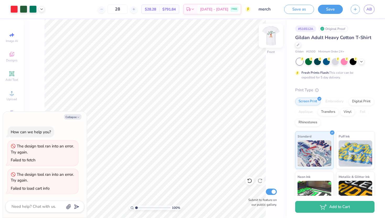
click at [273, 34] on img at bounding box center [271, 35] width 21 height 21
click at [329, 9] on button "Save" at bounding box center [330, 8] width 25 height 9
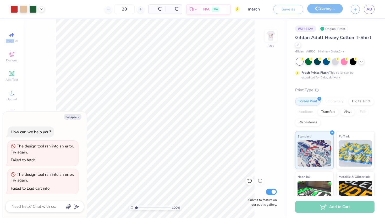
click at [329, 9] on div "Saving..." at bounding box center [326, 9] width 36 height 9
click at [74, 117] on button "Collapse" at bounding box center [73, 117] width 18 height 6
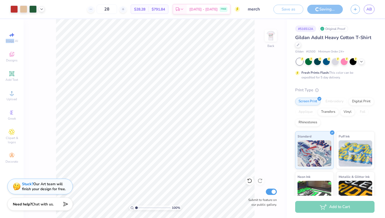
type textarea "x"
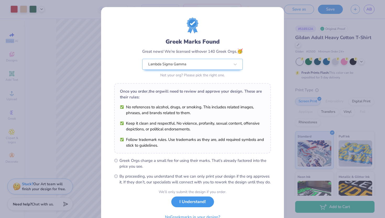
click at [176, 183] on button "I Understand!" at bounding box center [192, 201] width 43 height 11
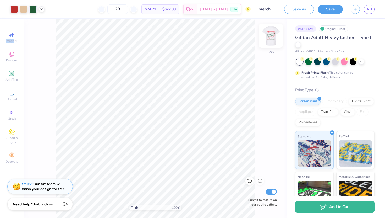
click at [267, 34] on img at bounding box center [271, 35] width 21 height 21
type input "7.53"
drag, startPoint x: 136, startPoint y: 207, endPoint x: 142, endPoint y: 208, distance: 6.0
type input "2.58"
click at [142, 183] on input "range" at bounding box center [152, 207] width 35 height 5
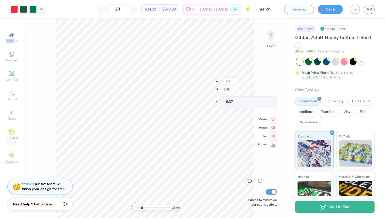
type input "8.37"
drag, startPoint x: 141, startPoint y: 208, endPoint x: 148, endPoint y: 208, distance: 7.6
type input "4.43"
click at [148, 183] on input "range" at bounding box center [152, 207] width 35 height 5
type input "8.34"
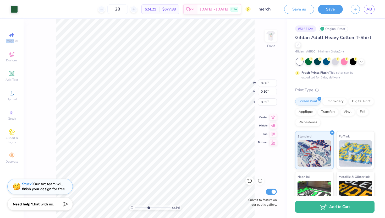
type input "8.39"
type input "8.44"
drag, startPoint x: 148, startPoint y: 208, endPoint x: 137, endPoint y: 207, distance: 10.5
type input "1.24"
click at [137, 183] on input "range" at bounding box center [152, 207] width 35 height 5
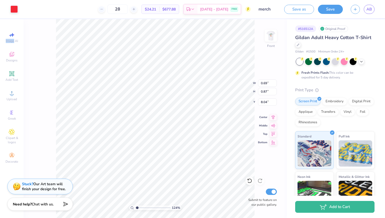
type input "8.04"
type input "0.68"
type input "0.90"
type input "8.04"
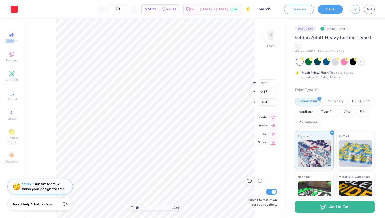
type input "0.68"
type input "0.96"
type input "8.04"
click at [259, 97] on div "124 % Front W 0.75 0.75 " H 0.97 0.97 " Y 8.04 8.04 " Center Middle Top Bottom …" at bounding box center [156, 118] width 264 height 199
drag, startPoint x: 137, startPoint y: 207, endPoint x: 142, endPoint y: 207, distance: 5.5
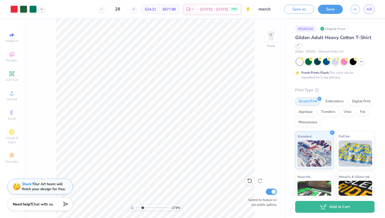
type input "2.71"
click at [142, 183] on input "range" at bounding box center [152, 207] width 35 height 5
type input "7.54"
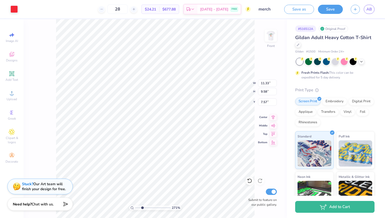
type input "7.54"
type input "0.68"
type input "0.90"
type input "0.75"
type input "0.97"
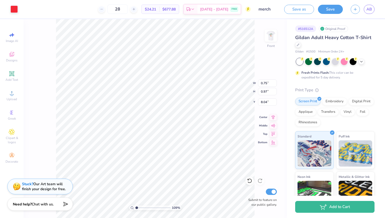
drag, startPoint x: 143, startPoint y: 207, endPoint x: 137, endPoint y: 206, distance: 6.3
click at [137, 183] on input "range" at bounding box center [152, 207] width 35 height 5
drag, startPoint x: 136, startPoint y: 208, endPoint x: 131, endPoint y: 208, distance: 5.0
type input "1"
click at [135, 183] on input "range" at bounding box center [152, 207] width 35 height 5
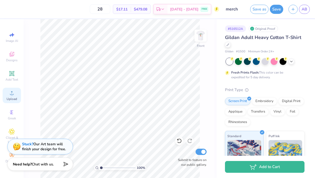
click at [11, 92] on icon at bounding box center [12, 93] width 4 height 4
click at [13, 92] on icon at bounding box center [12, 93] width 6 height 6
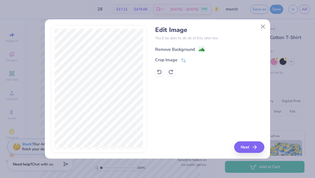
click at [176, 50] on div "Remove Background" at bounding box center [175, 49] width 40 height 6
click at [247, 147] on button "Next" at bounding box center [250, 148] width 30 height 12
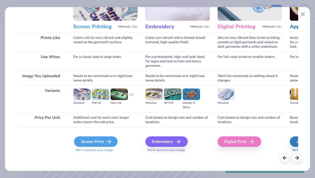
click at [91, 145] on div "Screen Print" at bounding box center [96, 142] width 44 height 10
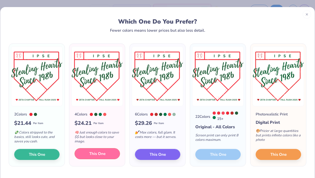
click at [90, 153] on span "This One" at bounding box center [97, 154] width 16 height 6
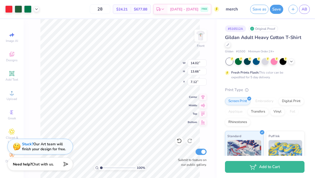
type input "14.02"
type input "13.66"
type input "7.42"
type input "13.58"
type input "13.23"
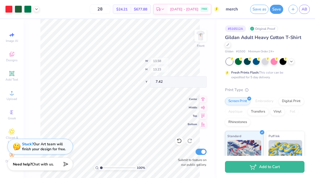
type input "7.64"
click at [197, 38] on img at bounding box center [200, 35] width 21 height 21
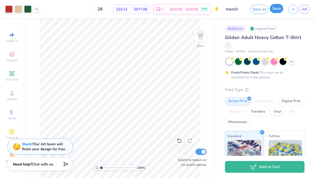
click at [275, 8] on button "Save" at bounding box center [276, 8] width 13 height 9
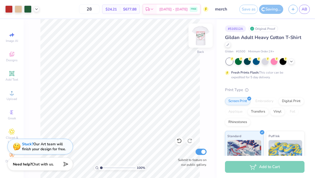
click at [200, 36] on img at bounding box center [200, 35] width 21 height 21
click at [200, 36] on img at bounding box center [200, 35] width 10 height 10
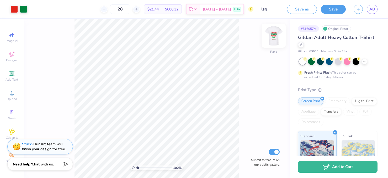
click at [273, 35] on img at bounding box center [273, 35] width 21 height 21
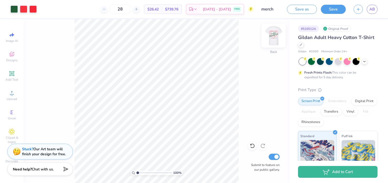
click at [277, 33] on img at bounding box center [273, 35] width 21 height 21
click at [277, 33] on img at bounding box center [273, 35] width 10 height 10
click at [10, 56] on icon at bounding box center [11, 54] width 5 height 5
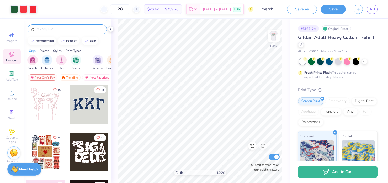
click at [50, 30] on input "text" at bounding box center [69, 29] width 67 height 5
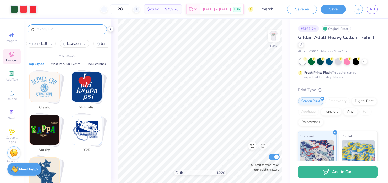
click at [40, 41] on span "baseball teddy" at bounding box center [43, 43] width 19 height 5
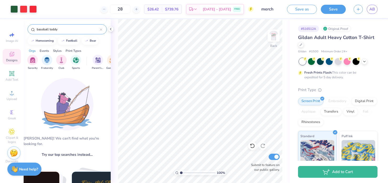
drag, startPoint x: 60, startPoint y: 30, endPoint x: 49, endPoint y: 30, distance: 11.3
click at [49, 30] on input "baseball teddy" at bounding box center [68, 29] width 64 height 5
type input "baseball"
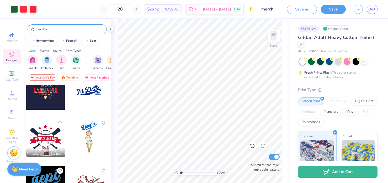
scroll to position [111, 0]
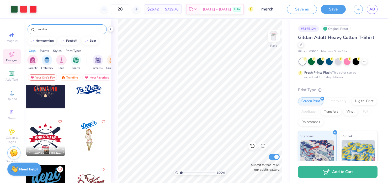
click at [83, 94] on div at bounding box center [88, 89] width 39 height 39
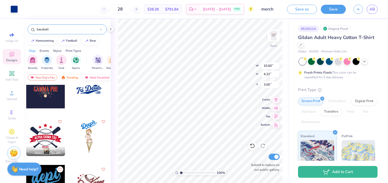
type input "15.14"
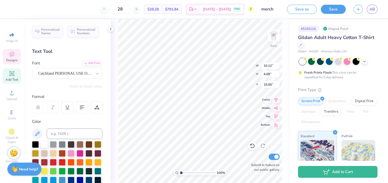
scroll to position [0, 0]
type textarea "Lambda Sigma Gamma"
type input "15.01"
type input "6.94"
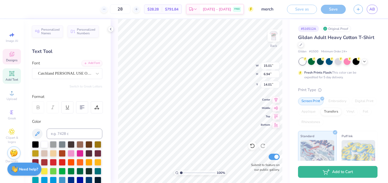
type input "13.99"
type input "12.33"
type input "18.40"
type input "10.23"
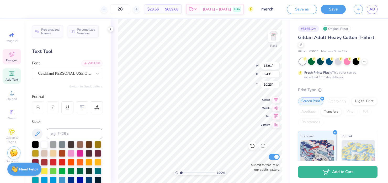
type input "13.91"
type input "6.43"
type input "10.04"
type input "8.97"
type input "2.97"
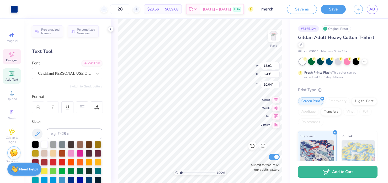
type input "16.34"
type input "13.91"
type input "6.43"
type input "5.85"
type input "8.97"
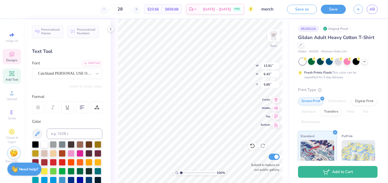
type input "2.97"
type input "16.13"
type textarea "Lambda Sigma Gamma"
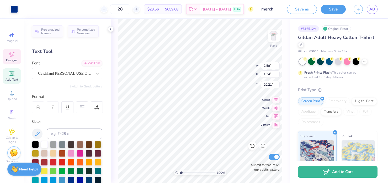
type input "20.21"
click at [277, 38] on img at bounding box center [273, 35] width 21 height 21
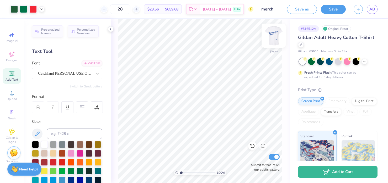
click at [271, 40] on img at bounding box center [273, 35] width 21 height 21
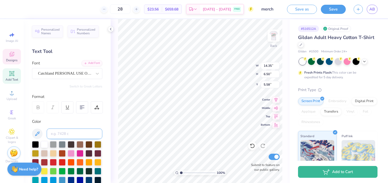
click at [57, 132] on input at bounding box center [75, 134] width 56 height 10
type input "1788c"
type input "1.63"
type input "0.70"
type input "18.40"
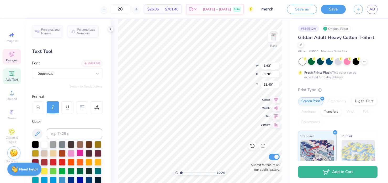
scroll to position [0, 0]
type textarea "8"
type textarea "86"
type input "3.51"
type input "2.95"
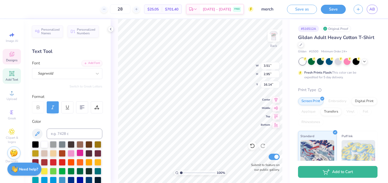
type input "16.14"
click at [65, 136] on input at bounding box center [75, 134] width 56 height 10
type input "1788"
type input "12.94"
type input "5.86"
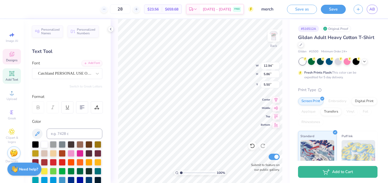
type input "5.50"
type textarea "Lambda Sigma Gamma"
type input "5.87"
click at [274, 34] on img at bounding box center [273, 35] width 21 height 21
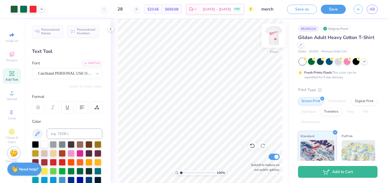
click at [271, 36] on img at bounding box center [273, 35] width 21 height 21
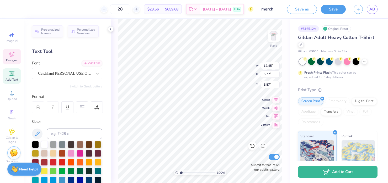
type input "4.94"
type input "12.67"
type input "5.87"
type input "4.92"
type input "12.84"
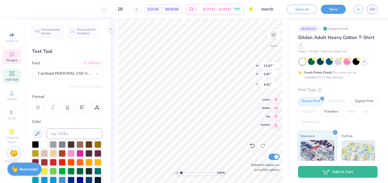
type input "5.26"
type input "5.19"
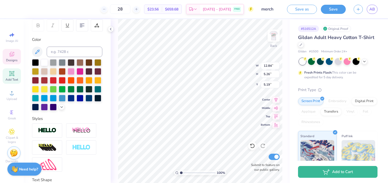
scroll to position [121, 0]
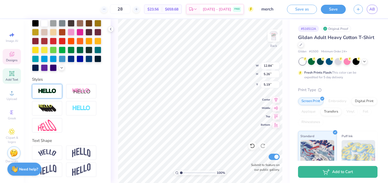
click at [48, 90] on img at bounding box center [47, 91] width 18 height 6
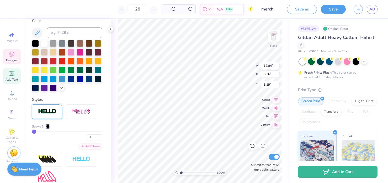
type input "5.27"
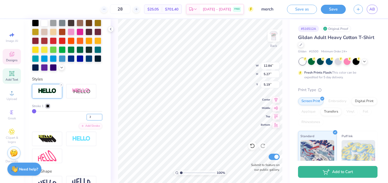
type input "2"
click at [100, 115] on input "2" at bounding box center [95, 117] width 16 height 7
type input "2"
click at [48, 105] on div at bounding box center [47, 106] width 3 height 3
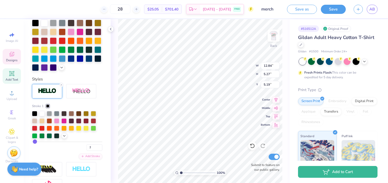
type input "12.85"
type input "5.28"
type input "5.18"
click at [40, 135] on div at bounding box center [41, 135] width 5 height 5
click at [48, 135] on div at bounding box center [49, 135] width 5 height 5
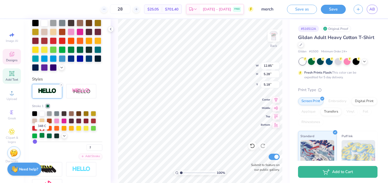
click at [44, 135] on div at bounding box center [41, 135] width 5 height 5
type input "5.19"
type textarea "Lambda Sigma Gamma"
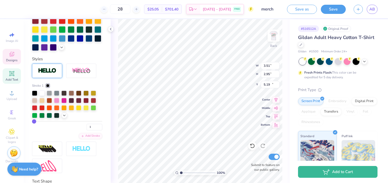
type input "3.51"
type input "2.95"
type input "16.14"
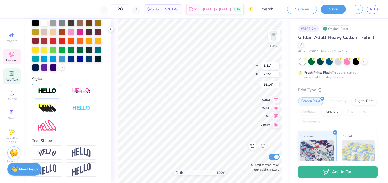
type input "3.58"
type input "3.02"
type input "16.11"
click at [50, 94] on img at bounding box center [47, 91] width 18 height 6
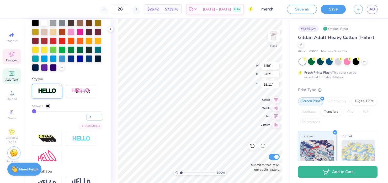
type input "2"
click at [100, 116] on input "2" at bounding box center [95, 117] width 16 height 7
type input "2"
click at [47, 106] on div at bounding box center [47, 106] width 3 height 3
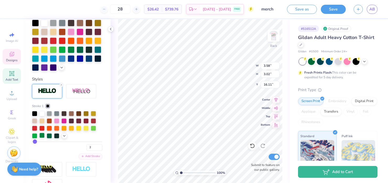
type input "3.65"
type input "3.09"
type input "16.07"
click at [42, 137] on div at bounding box center [41, 135] width 5 height 5
type input "1"
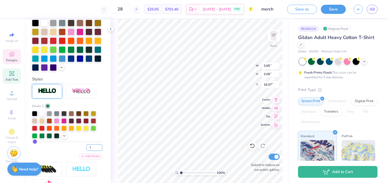
click at [100, 148] on input "1" at bounding box center [95, 147] width 16 height 7
type input "1"
type input "3.58"
type input "3.02"
type input "16.11"
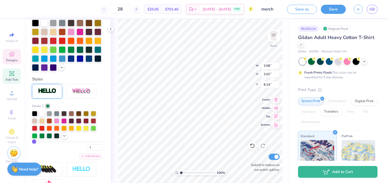
type input "8.14"
type input "12.85"
type input "5.21"
type input "5.19"
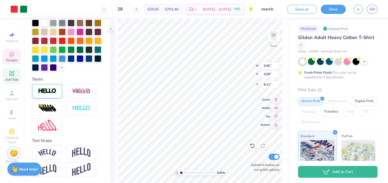
type input "14.07"
type input "12.85"
type input "5.21"
type input "5.19"
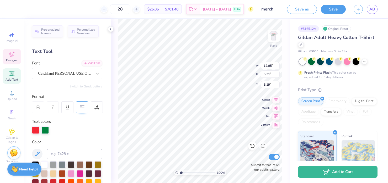
click at [81, 105] on icon at bounding box center [82, 107] width 5 height 5
type textarea "Lambda Sigma Gamma"
click at [83, 109] on icon at bounding box center [82, 107] width 5 height 5
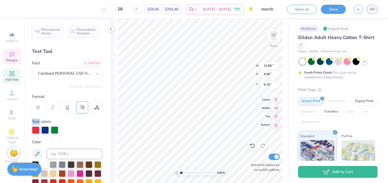
click at [83, 109] on icon at bounding box center [82, 107] width 5 height 5
type textarea "Lambda Sigma Gamma"
type input "5.25"
type input "13.75"
type input "5.45"
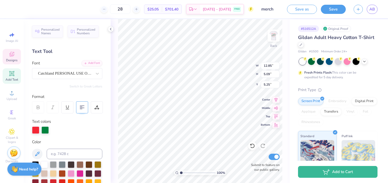
type input "5.30"
type input "3.65"
type input "3.09"
type input "8.36"
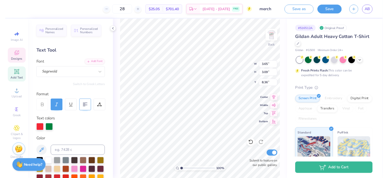
scroll to position [142, 0]
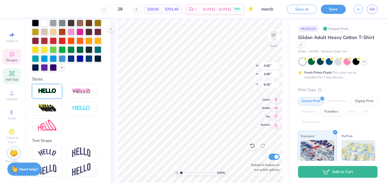
click at [48, 89] on img at bounding box center [47, 91] width 18 height 6
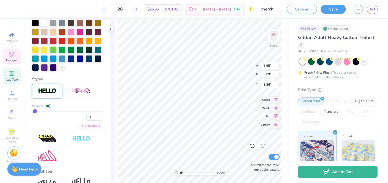
type input "1"
click at [100, 119] on input "1" at bounding box center [95, 117] width 16 height 7
type input "1"
type input "3.58"
type input "3.02"
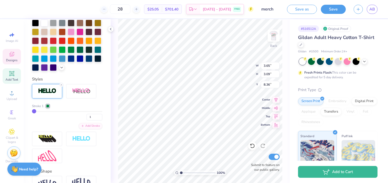
type input "8.39"
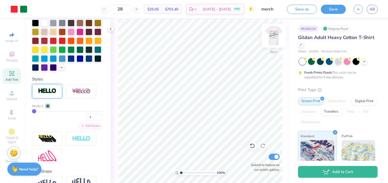
click at [273, 36] on img at bounding box center [273, 35] width 21 height 21
click at [273, 36] on img at bounding box center [273, 35] width 10 height 10
click at [275, 37] on img at bounding box center [273, 35] width 21 height 21
click at [275, 38] on img at bounding box center [273, 35] width 21 height 21
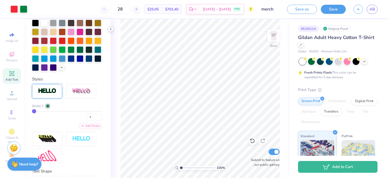
click at [110, 28] on icon at bounding box center [111, 29] width 4 height 4
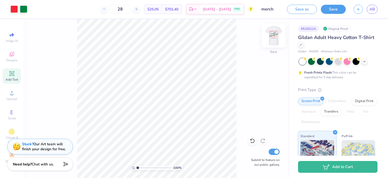
click at [274, 35] on img at bounding box center [273, 35] width 21 height 21
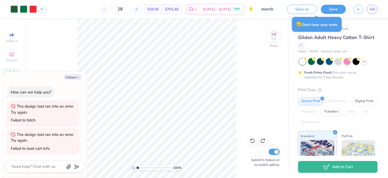
type textarea "x"
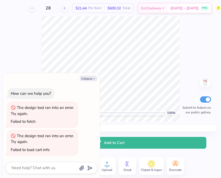
type textarea "x"
